Goal: Information Seeking & Learning: Learn about a topic

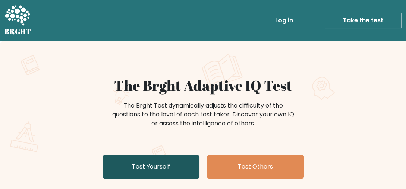
click at [164, 166] on link "Test Yourself" at bounding box center [150, 167] width 97 height 24
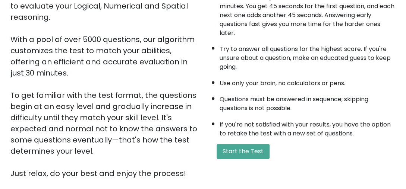
scroll to position [88, 0]
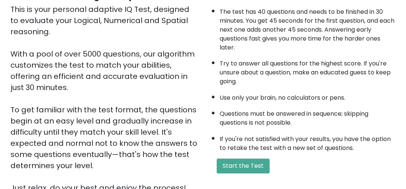
click at [242, 176] on div "A few things before you start: The test has 40 questions and needs to be finish…" at bounding box center [301, 91] width 197 height 205
click at [243, 162] on button "Start the Test" at bounding box center [242, 166] width 53 height 15
